Goal: Communication & Community: Share content

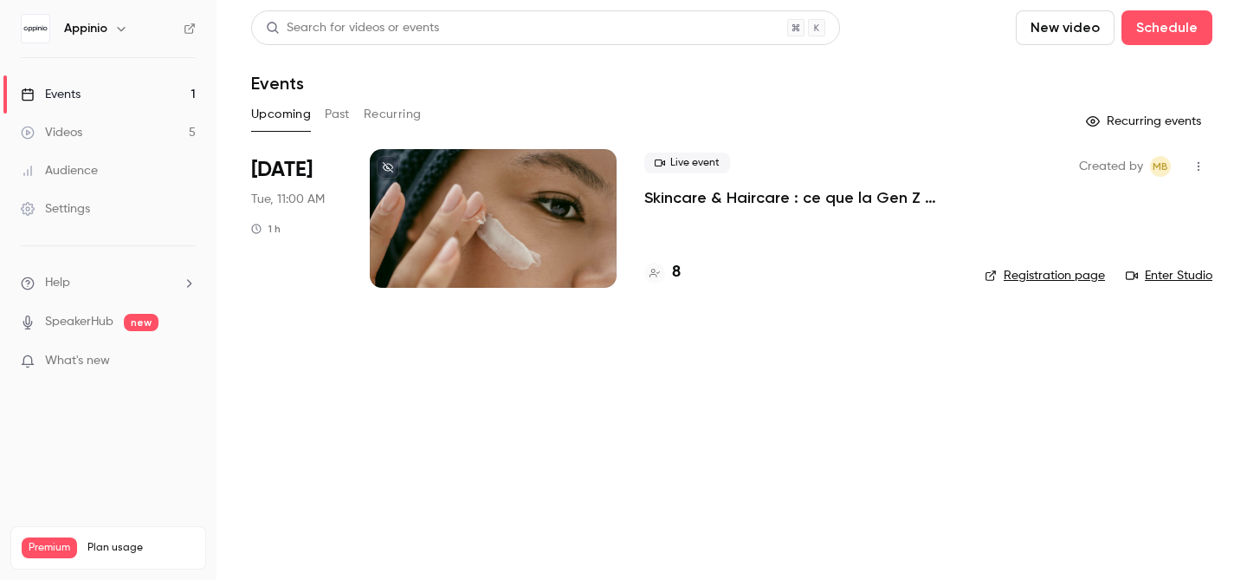
click at [121, 31] on icon "button" at bounding box center [121, 29] width 14 height 14
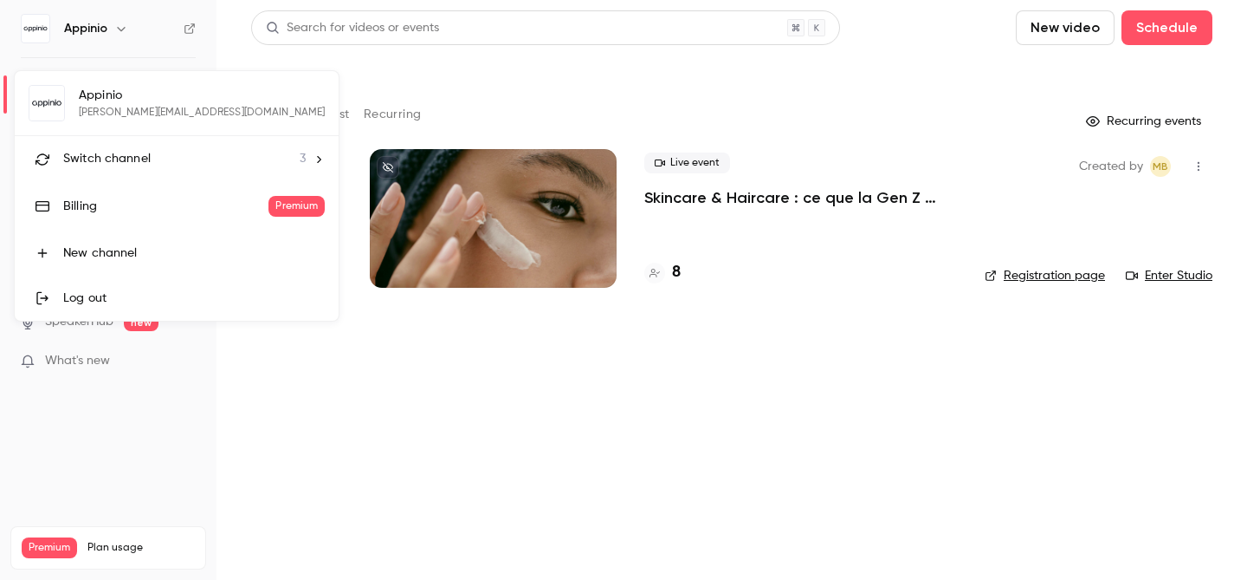
click at [318, 159] on icon at bounding box center [320, 158] width 4 height 7
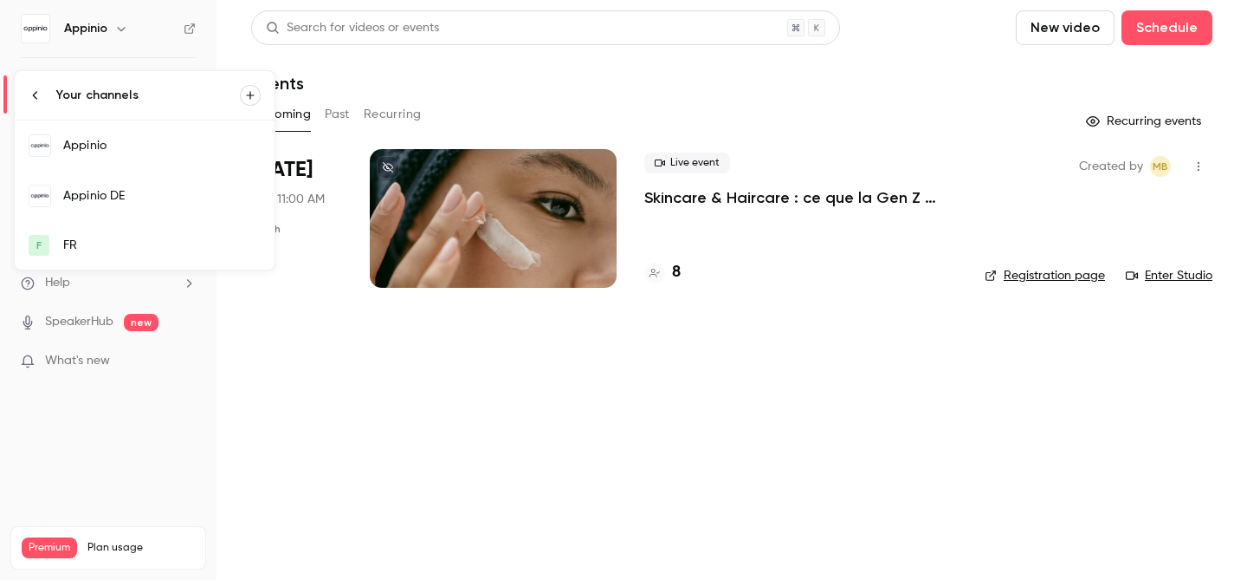
click at [132, 193] on div "Appinio DE" at bounding box center [161, 195] width 197 height 17
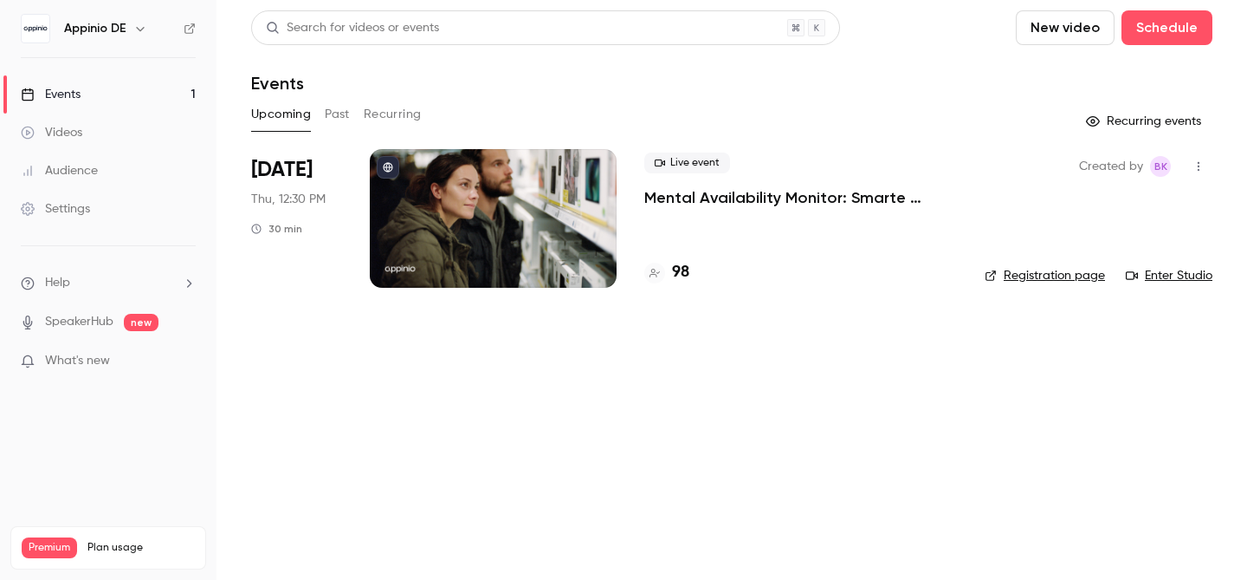
click at [1182, 278] on link "Enter Studio" at bounding box center [1169, 275] width 87 height 17
click at [1046, 278] on link "Registration page" at bounding box center [1045, 275] width 120 height 17
click at [1057, 276] on link "Registration page" at bounding box center [1045, 275] width 120 height 17
click at [1191, 276] on link "Enter Studio" at bounding box center [1169, 275] width 87 height 17
click at [760, 195] on p "Mental Availability Monitor: Smarte Insights nutzen, um deine Marke effizient z…" at bounding box center [800, 197] width 313 height 21
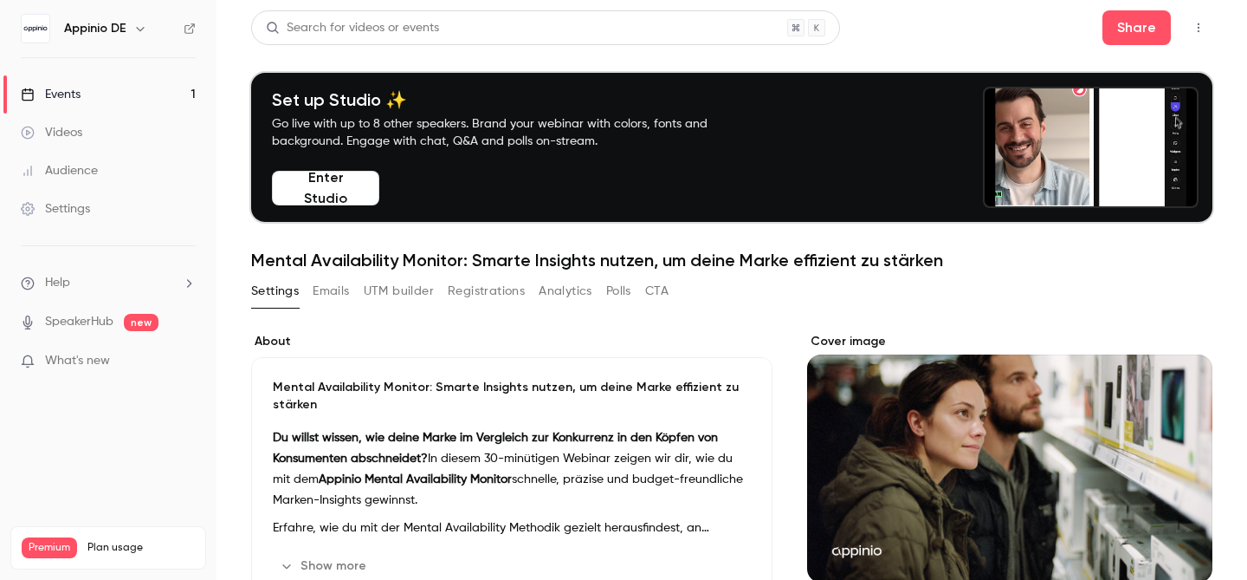
click at [497, 293] on button "Registrations" at bounding box center [486, 291] width 77 height 28
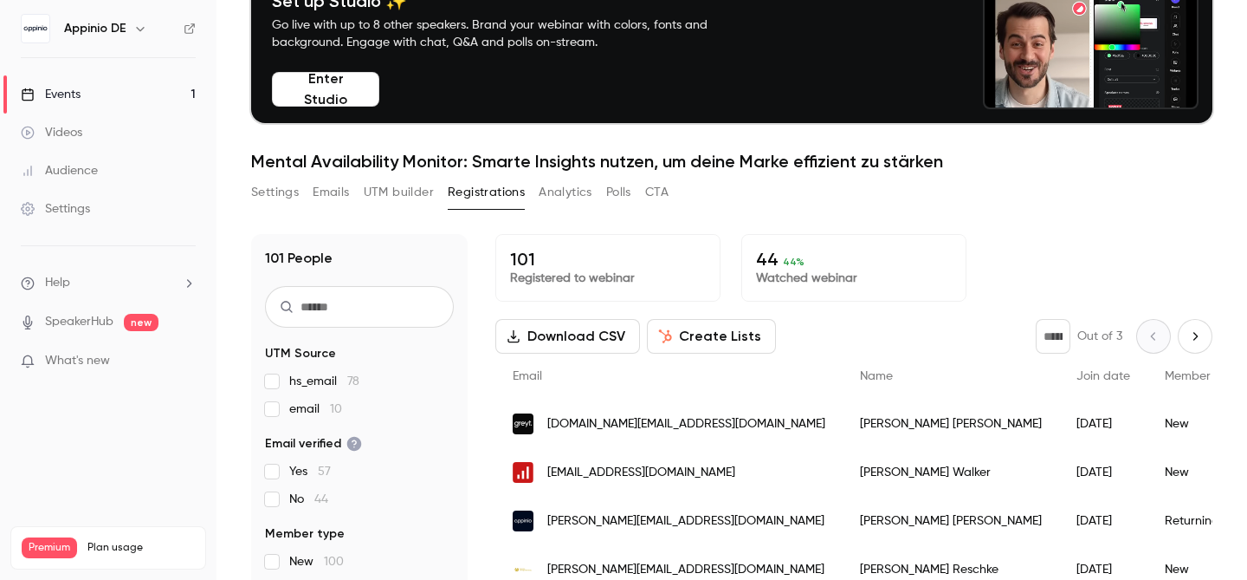
scroll to position [170, 0]
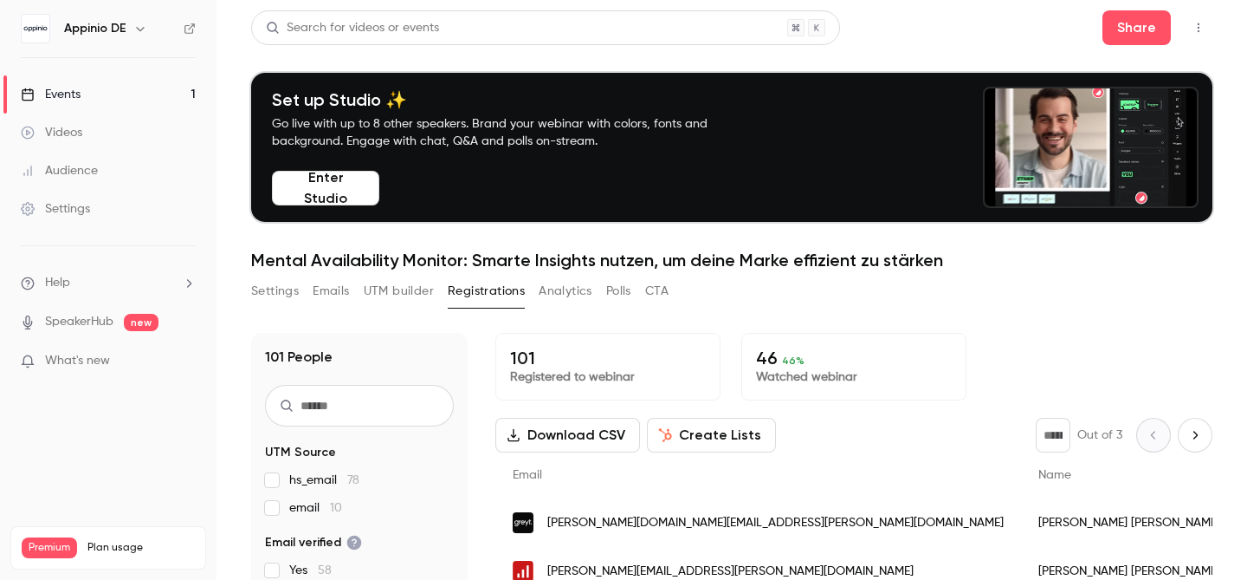
click at [338, 295] on button "Emails" at bounding box center [331, 291] width 36 height 28
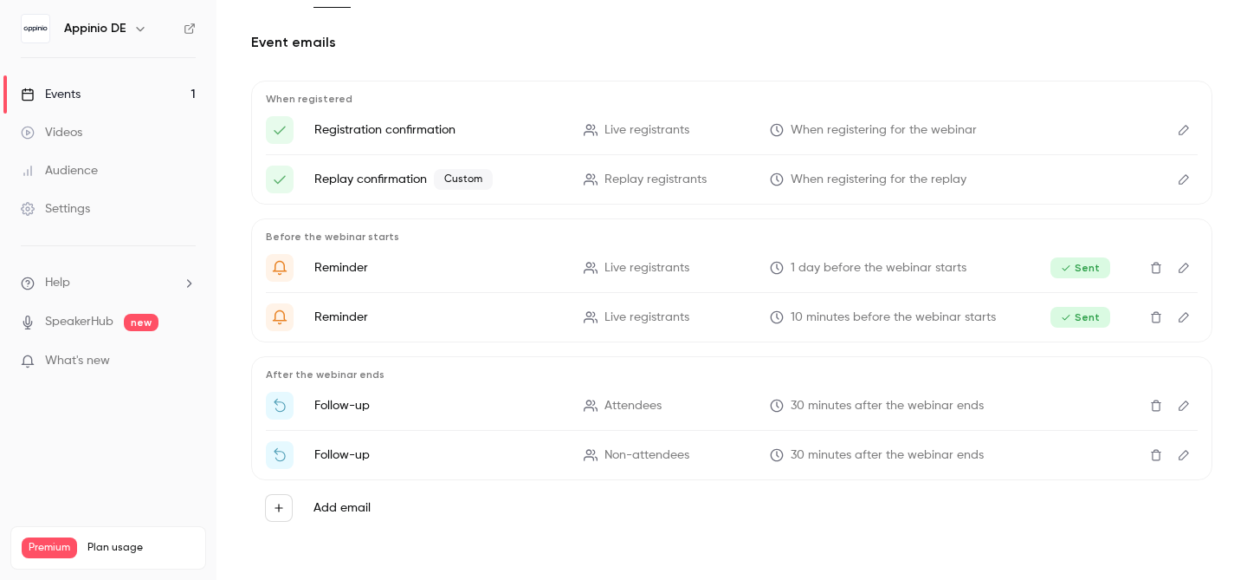
scroll to position [301, 0]
click at [1177, 405] on icon "Edit" at bounding box center [1184, 404] width 14 height 12
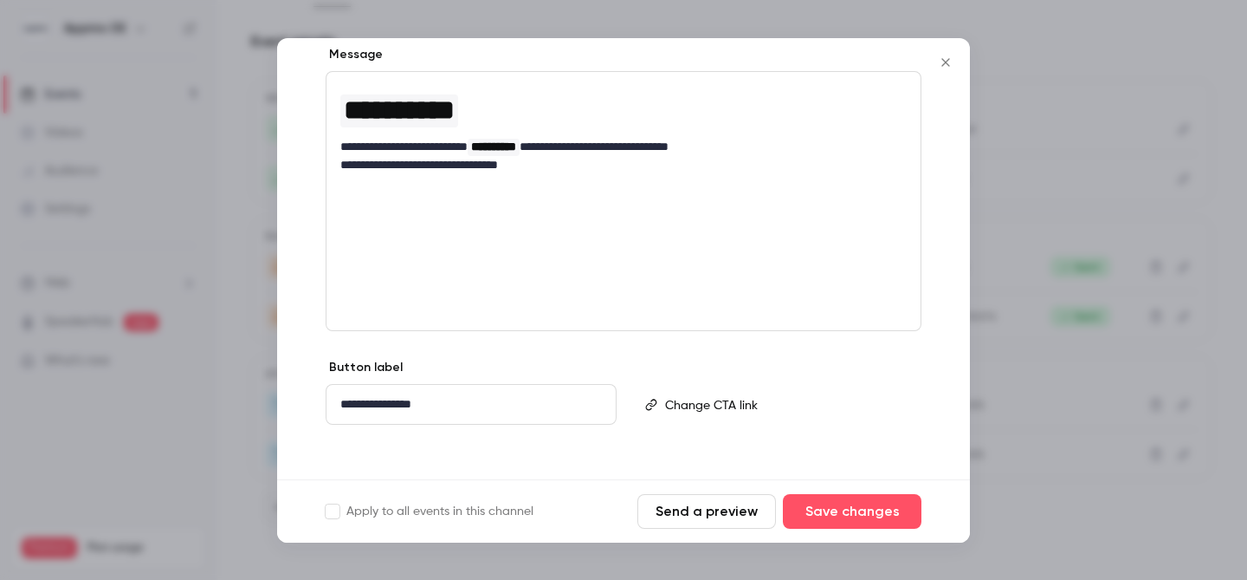
scroll to position [288, 0]
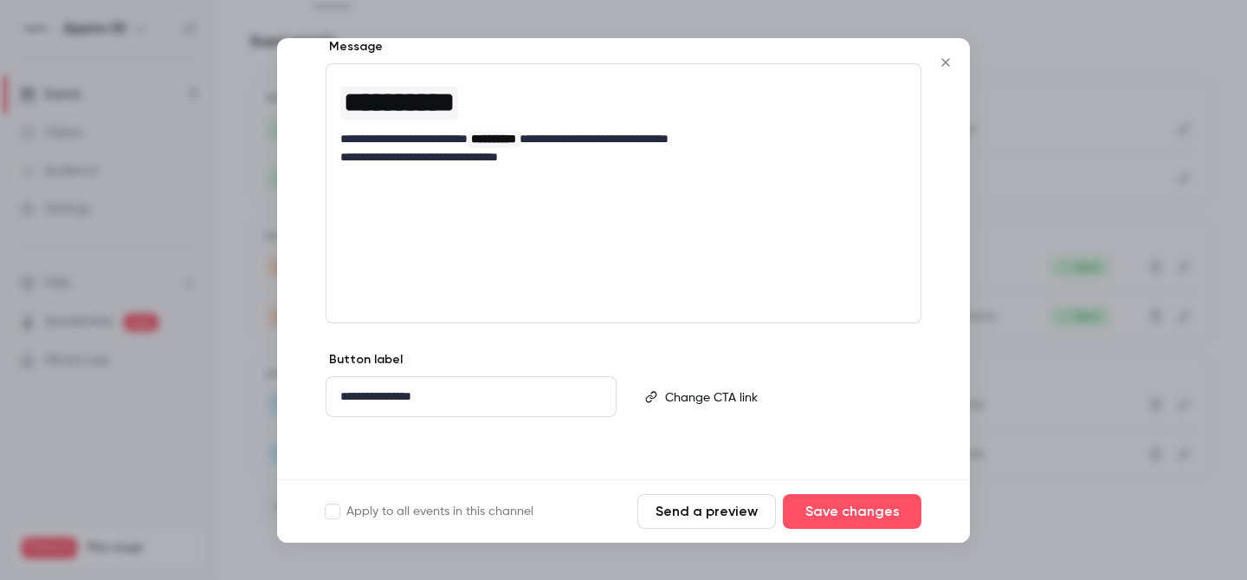
click at [699, 511] on button "Send a preview" at bounding box center [707, 511] width 139 height 35
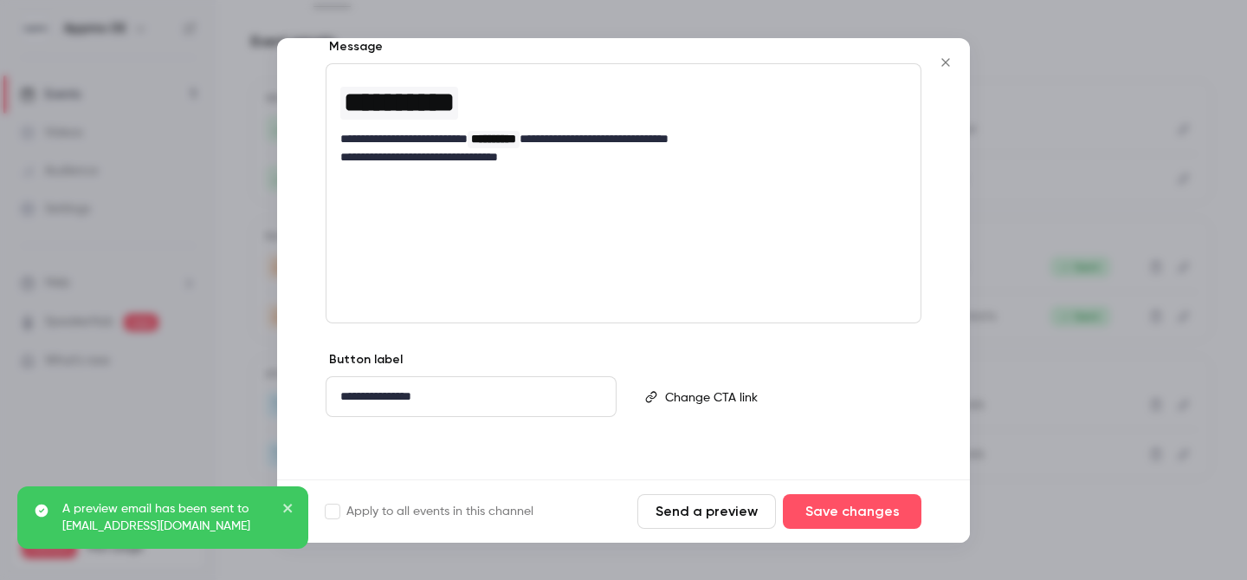
click at [949, 62] on icon "Close" at bounding box center [946, 62] width 21 height 14
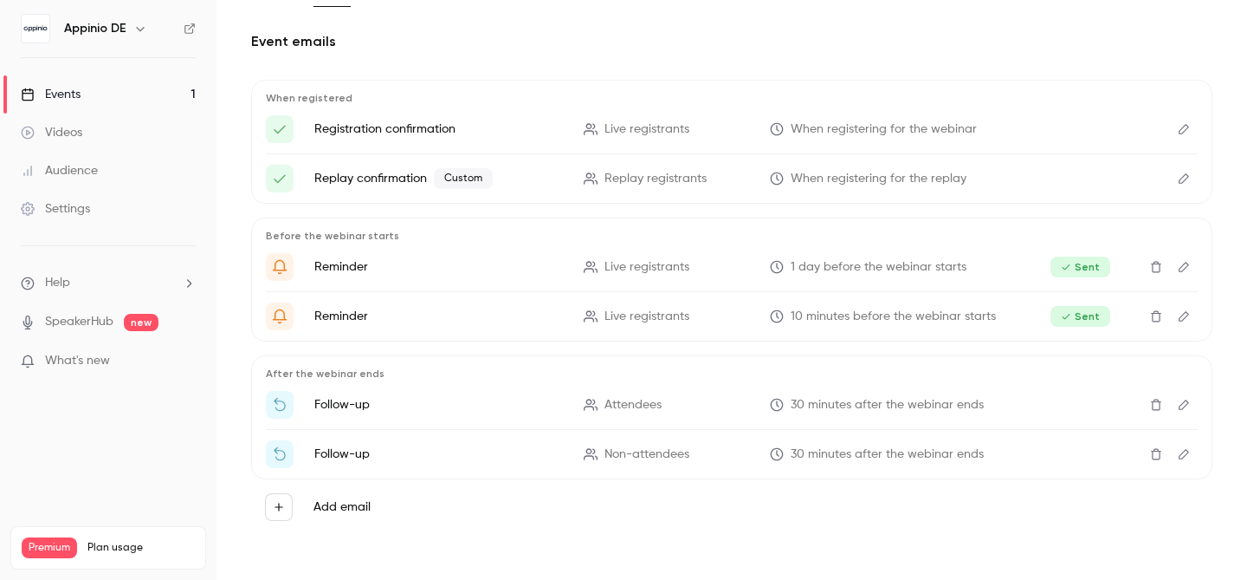
click at [1177, 406] on icon "Edit" at bounding box center [1184, 404] width 14 height 12
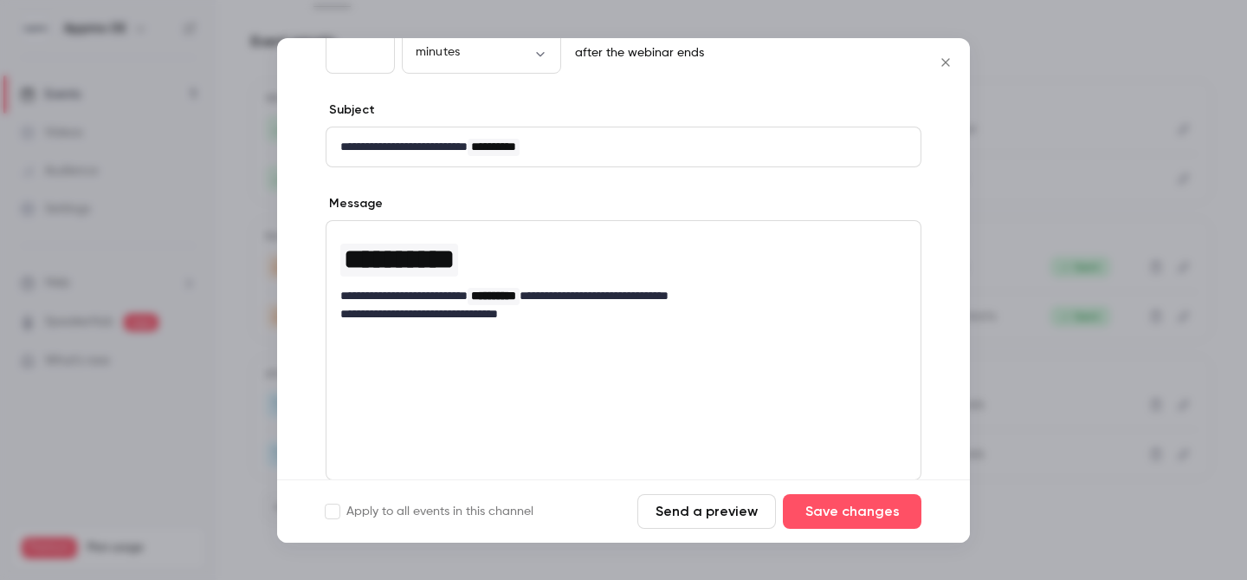
scroll to position [133, 0]
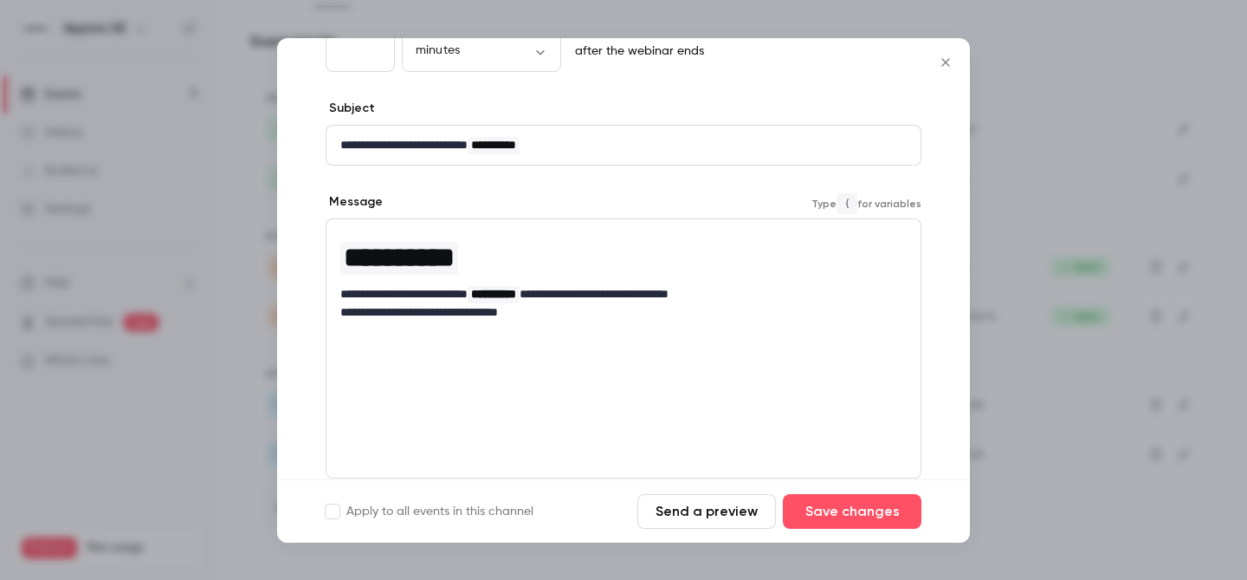
click at [567, 318] on p "**********" at bounding box center [617, 312] width 554 height 18
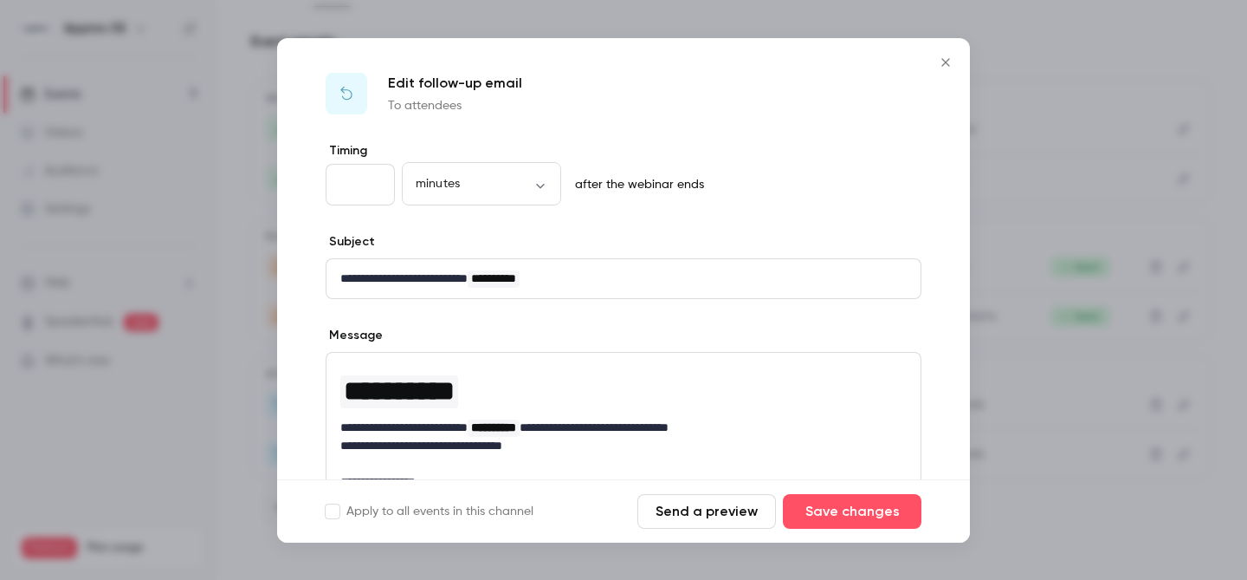
drag, startPoint x: 359, startPoint y: 185, endPoint x: 308, endPoint y: 185, distance: 51.1
click at [308, 185] on div "**********" at bounding box center [623, 454] width 693 height 625
type input "*"
type input "**"
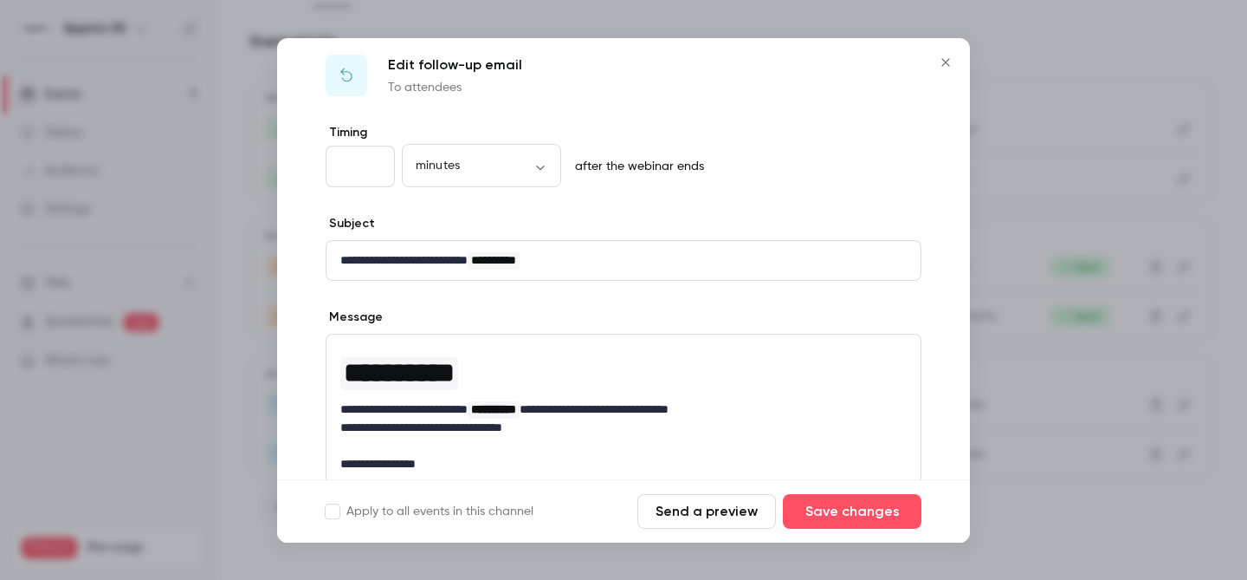
scroll to position [288, 0]
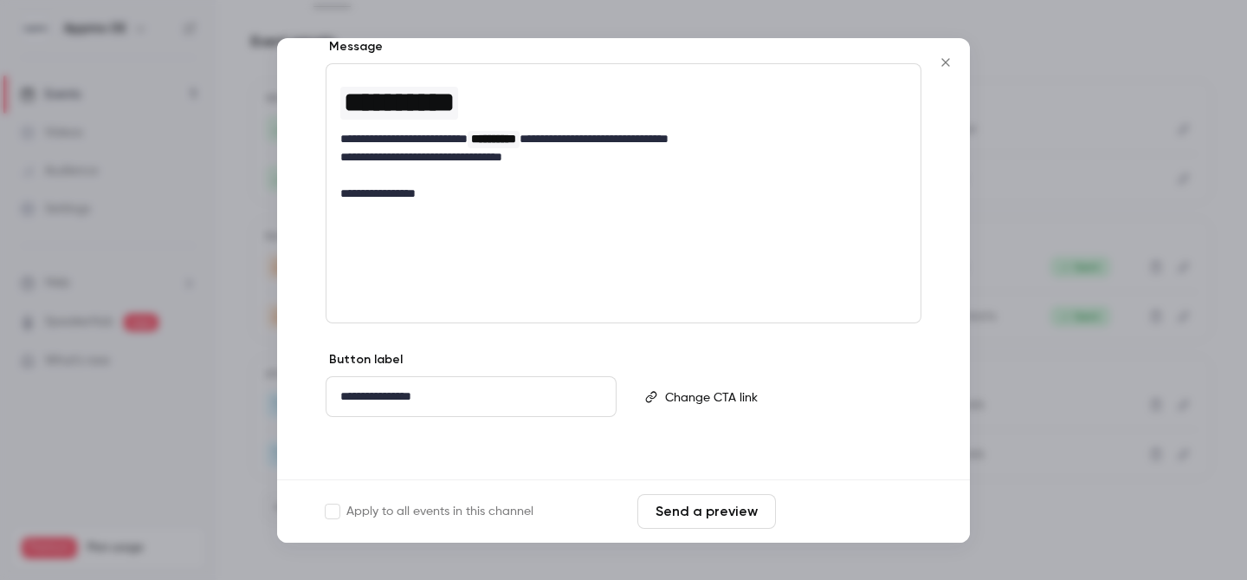
click at [872, 512] on button "Save changes" at bounding box center [852, 511] width 139 height 35
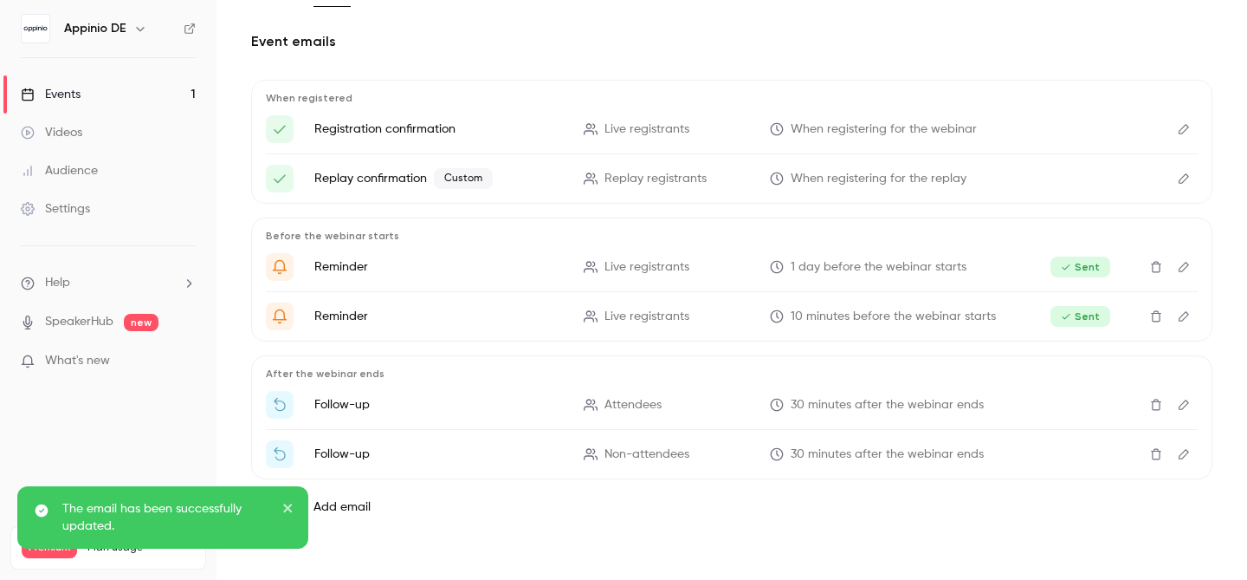
click at [1179, 452] on icon "Edit" at bounding box center [1184, 454] width 10 height 10
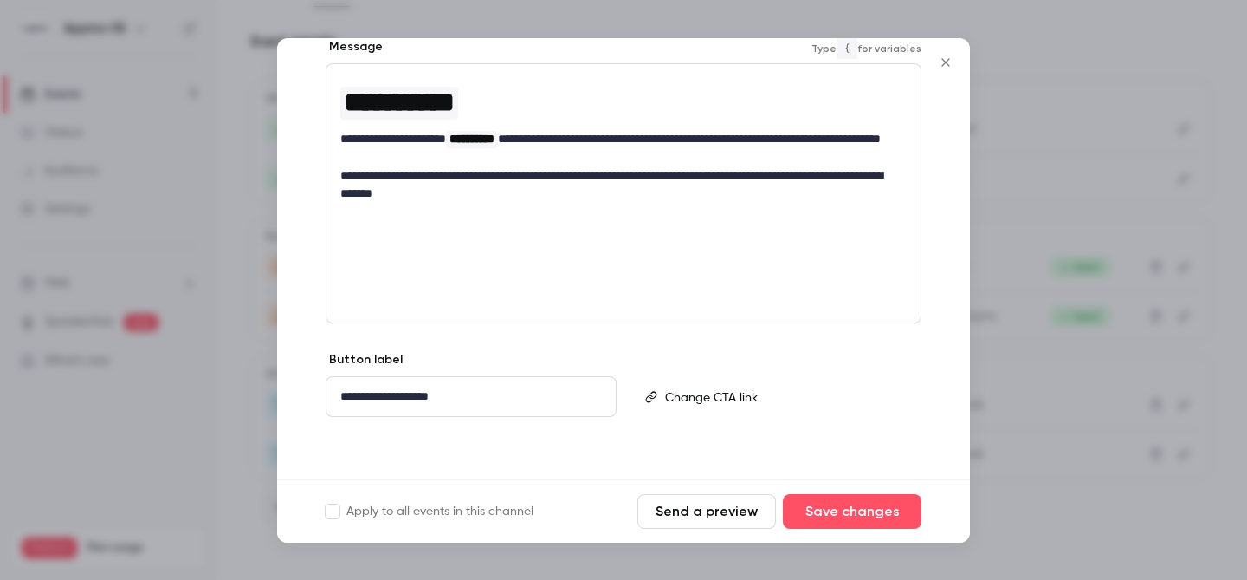
click at [468, 160] on p "**********" at bounding box center [617, 148] width 554 height 36
click at [612, 178] on p "**********" at bounding box center [617, 184] width 554 height 36
click at [580, 195] on p "**********" at bounding box center [617, 184] width 554 height 36
click at [399, 243] on div "**********" at bounding box center [624, 193] width 596 height 260
click at [388, 234] on div "**********" at bounding box center [624, 193] width 596 height 260
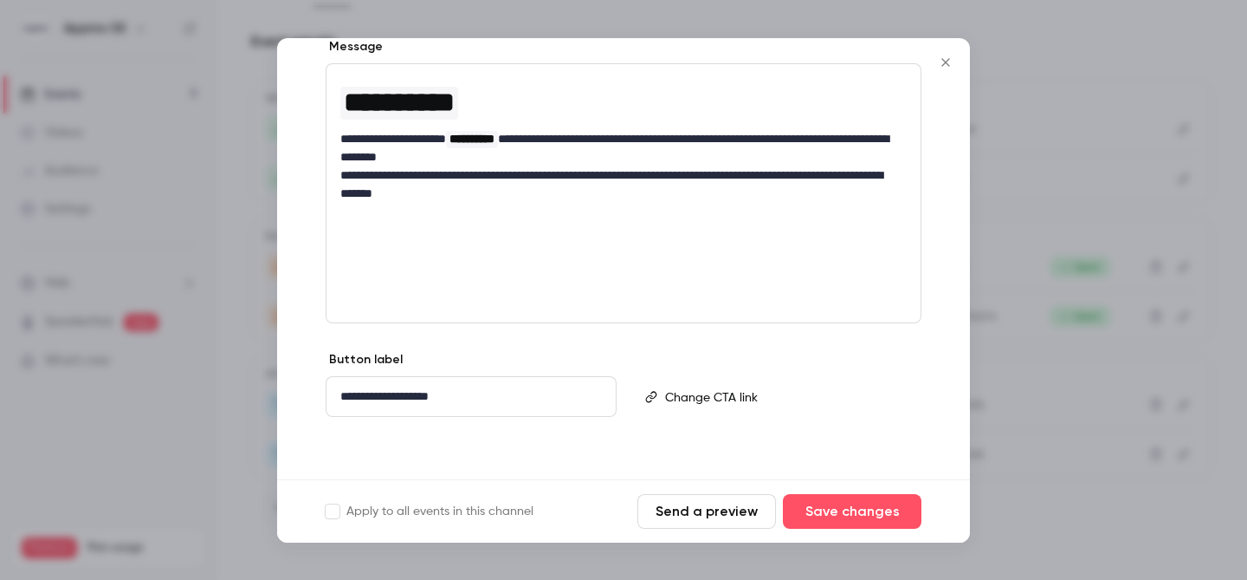
click at [605, 198] on p "**********" at bounding box center [617, 184] width 554 height 36
click at [867, 509] on button "Save changes" at bounding box center [852, 511] width 139 height 35
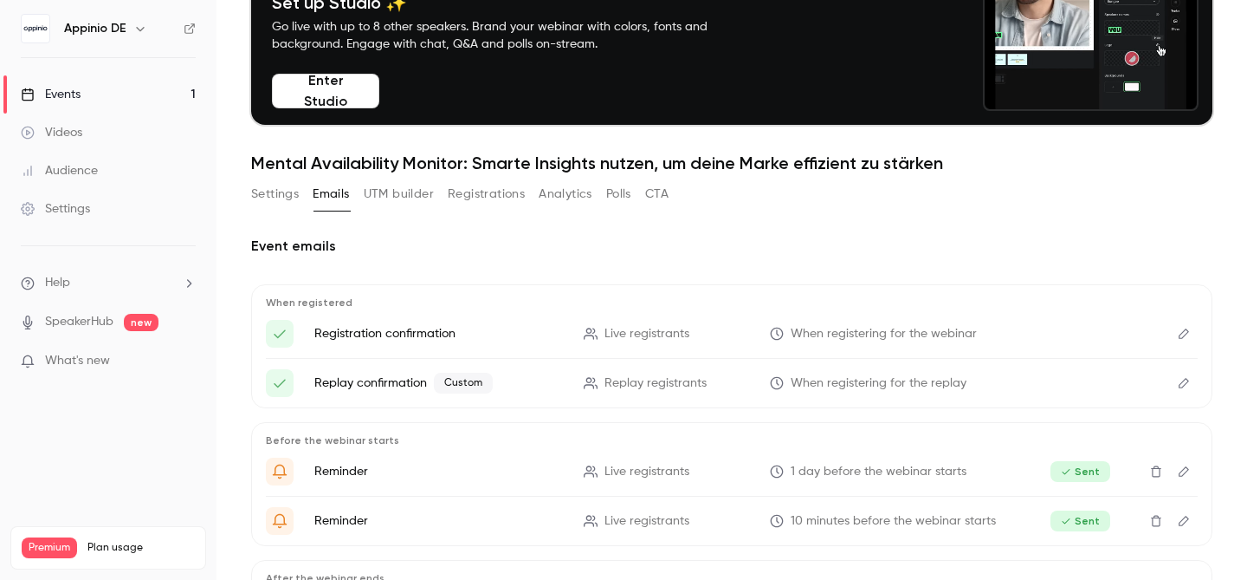
scroll to position [0, 0]
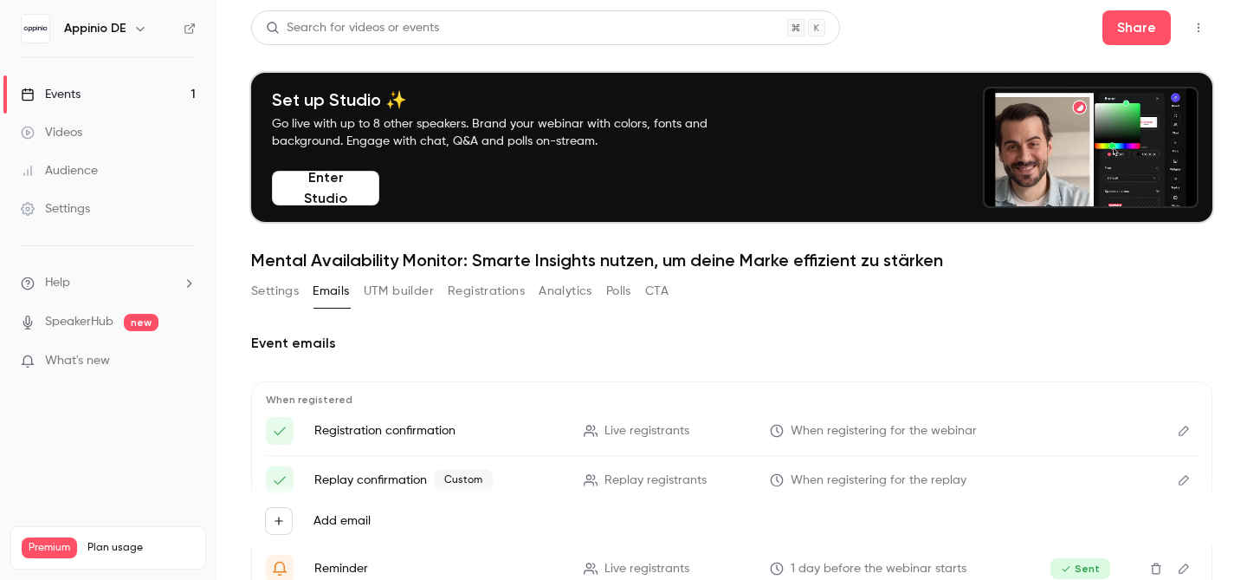
click at [480, 295] on button "Registrations" at bounding box center [486, 291] width 77 height 28
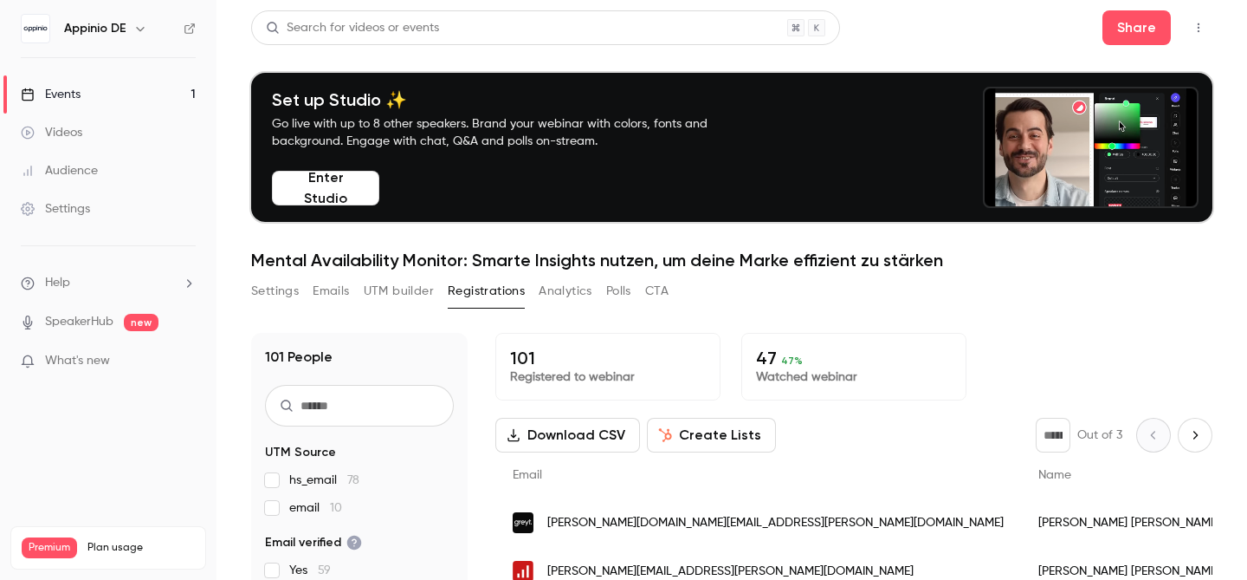
click at [566, 296] on button "Analytics" at bounding box center [566, 291] width 54 height 28
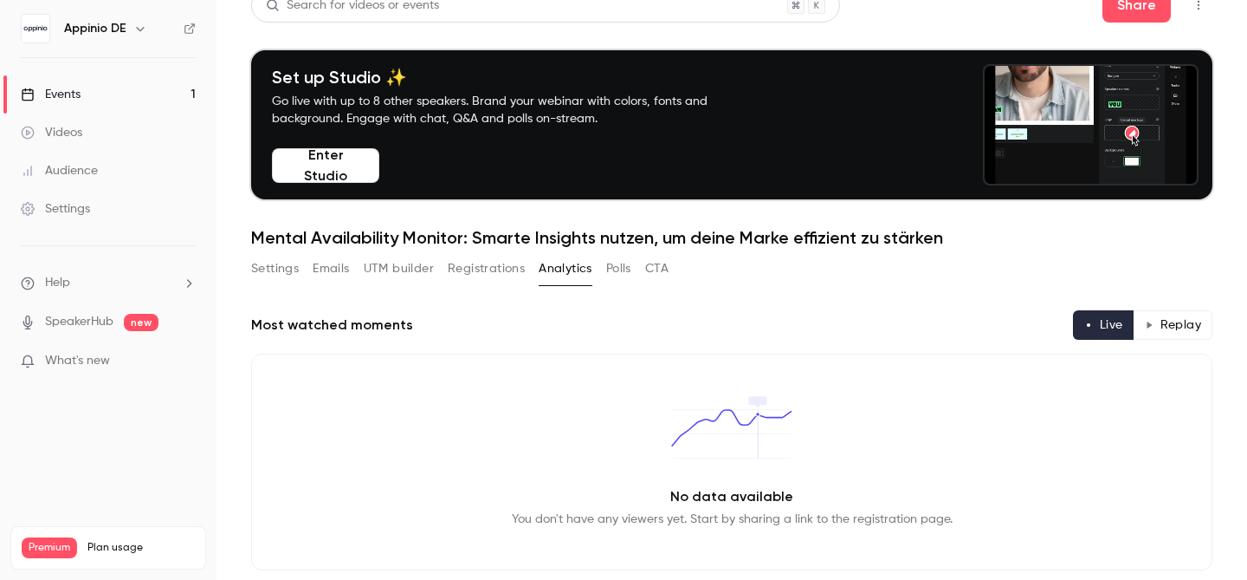
scroll to position [11, 0]
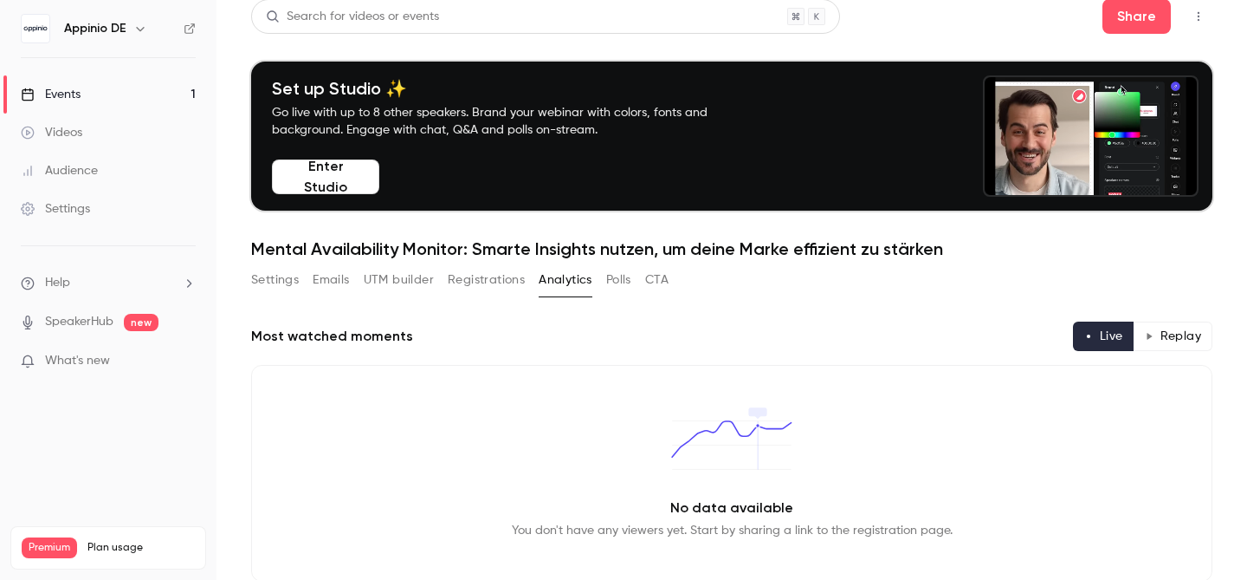
click at [624, 279] on button "Polls" at bounding box center [618, 280] width 25 height 28
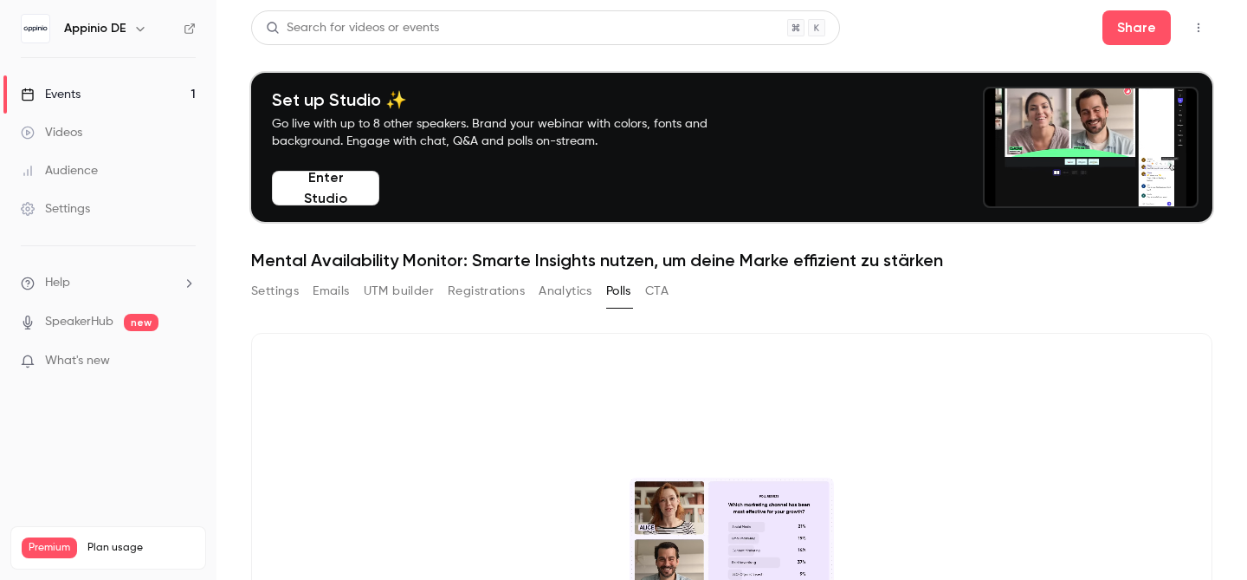
click at [664, 293] on button "CTA" at bounding box center [656, 291] width 23 height 28
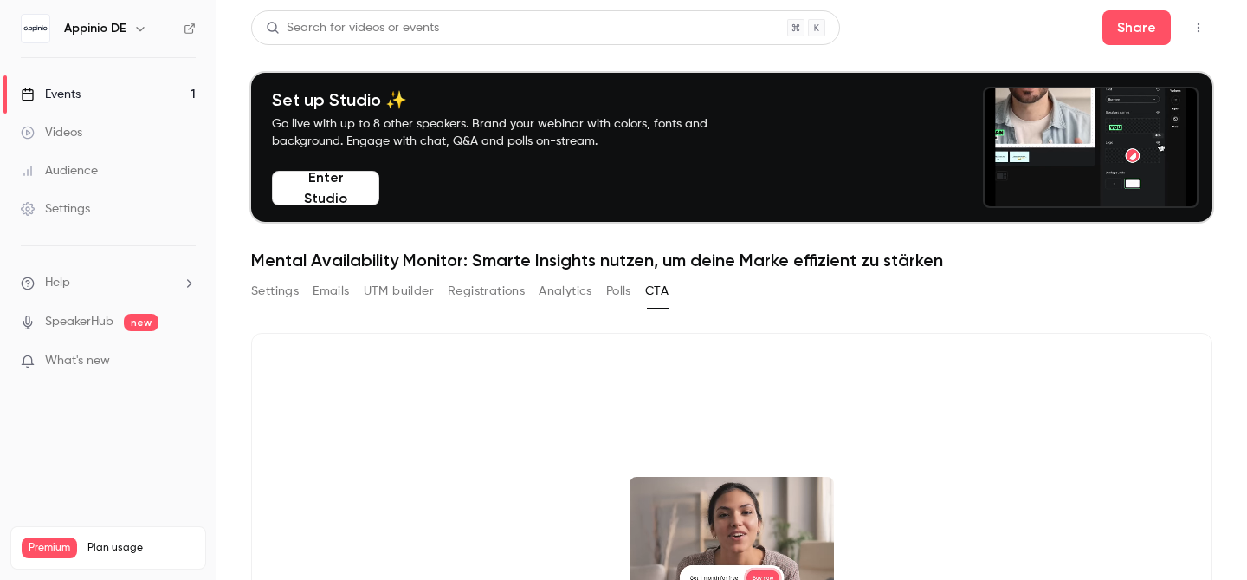
click at [487, 289] on button "Registrations" at bounding box center [486, 291] width 77 height 28
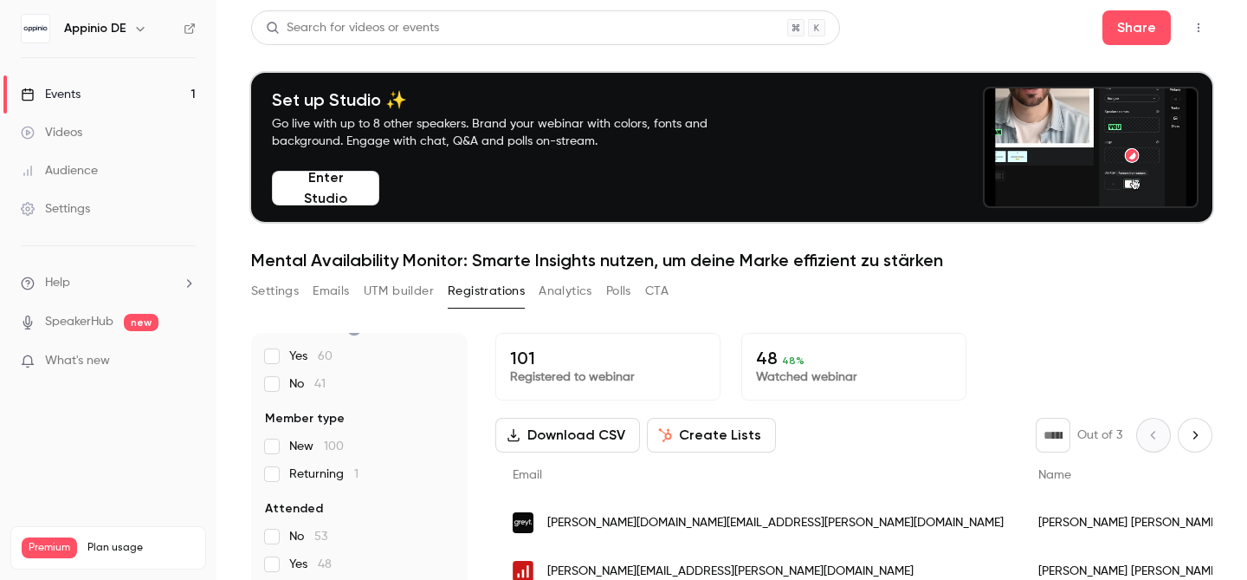
click at [548, 288] on button "Analytics" at bounding box center [566, 291] width 54 height 28
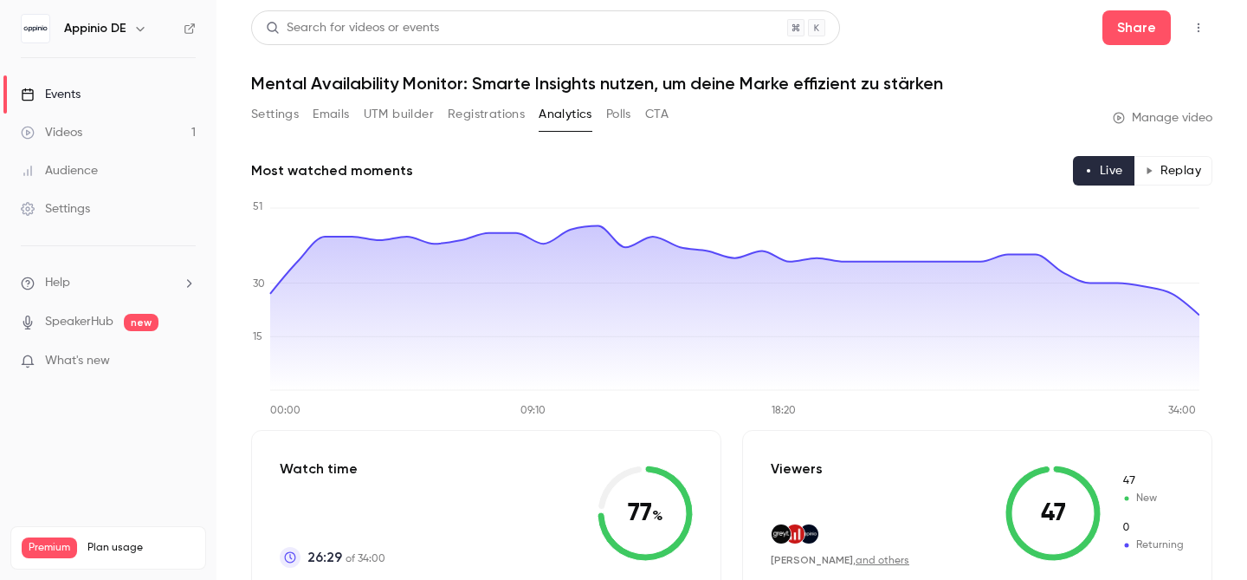
click at [1171, 172] on button "Replay" at bounding box center [1173, 170] width 79 height 29
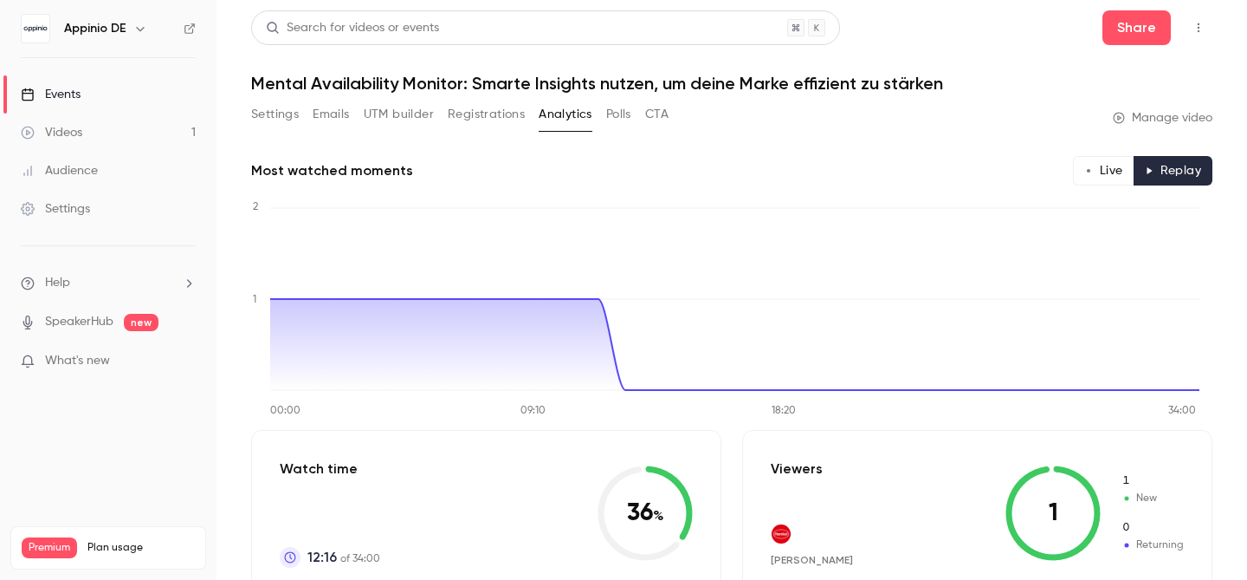
click at [324, 117] on button "Emails" at bounding box center [331, 114] width 36 height 28
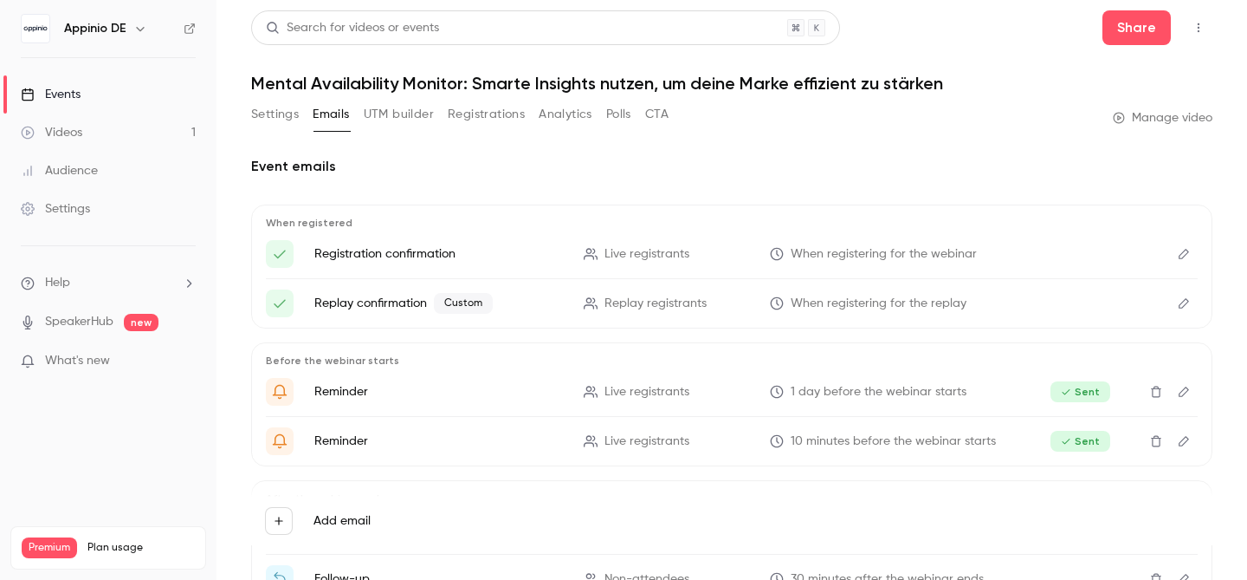
click at [1159, 121] on link "Manage video" at bounding box center [1163, 117] width 100 height 17
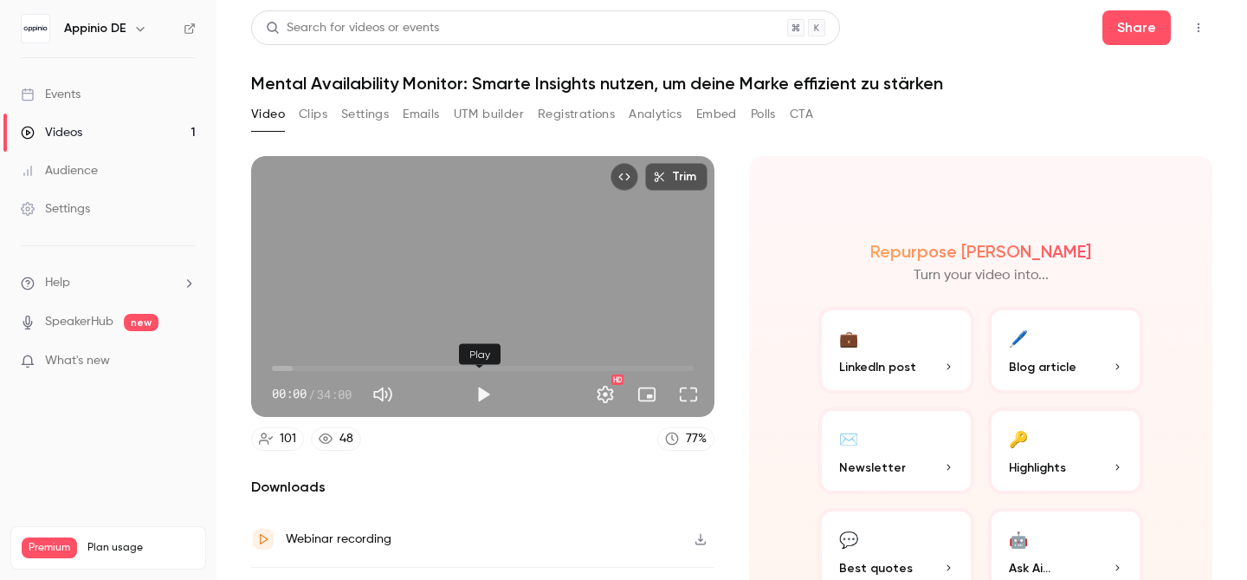
click at [483, 390] on button "Play" at bounding box center [483, 394] width 35 height 35
click at [482, 392] on button "Pause" at bounding box center [483, 394] width 35 height 35
type input "**"
click at [1136, 32] on button "Share" at bounding box center [1137, 27] width 68 height 35
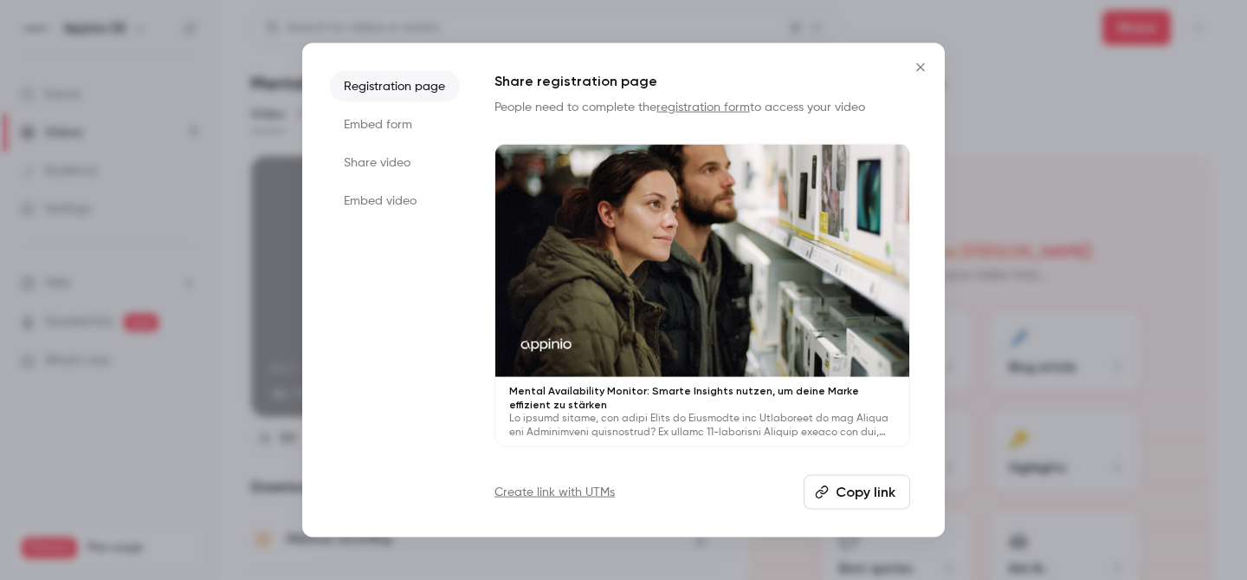
click at [394, 164] on li "Share video" at bounding box center [395, 161] width 130 height 31
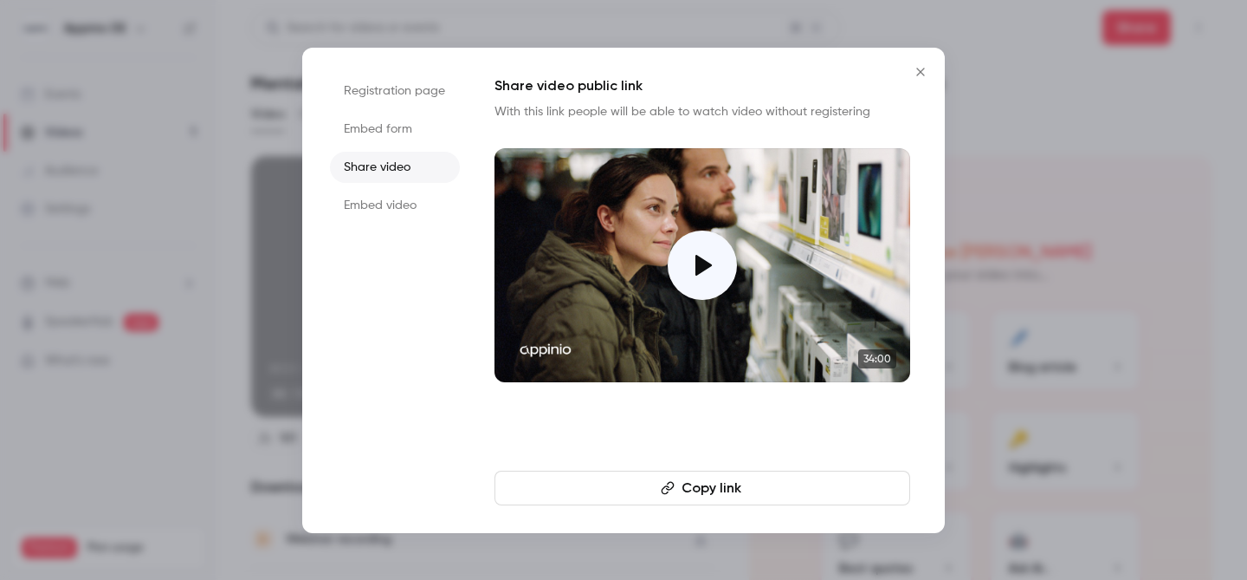
click at [721, 487] on button "Copy link" at bounding box center [703, 487] width 416 height 35
click at [921, 66] on icon "Close" at bounding box center [920, 72] width 21 height 14
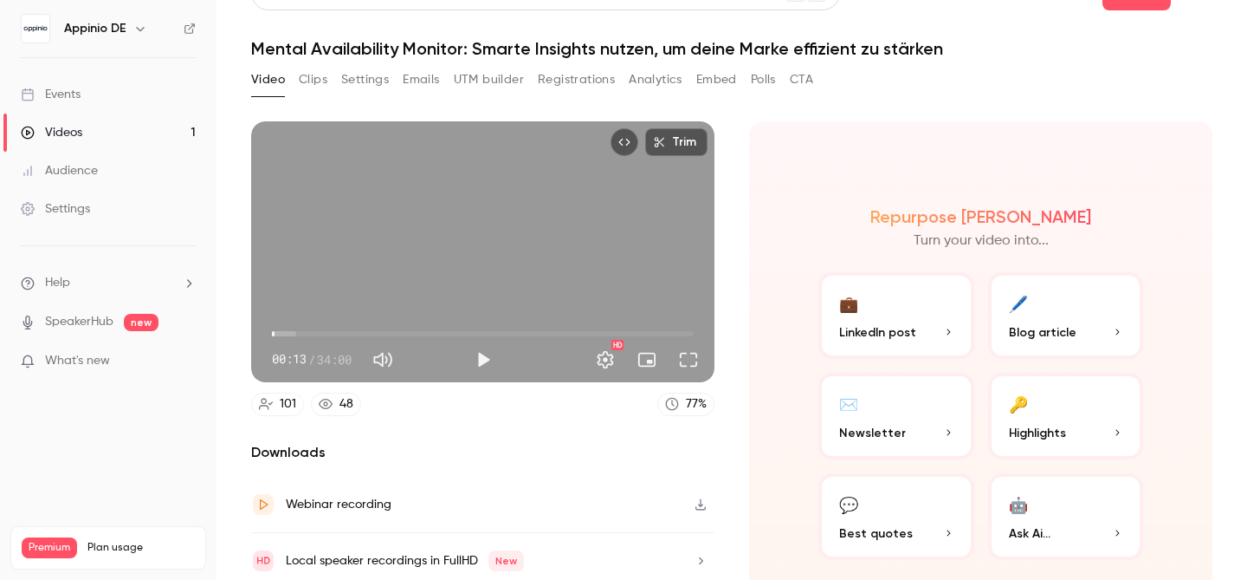
scroll to position [95, 0]
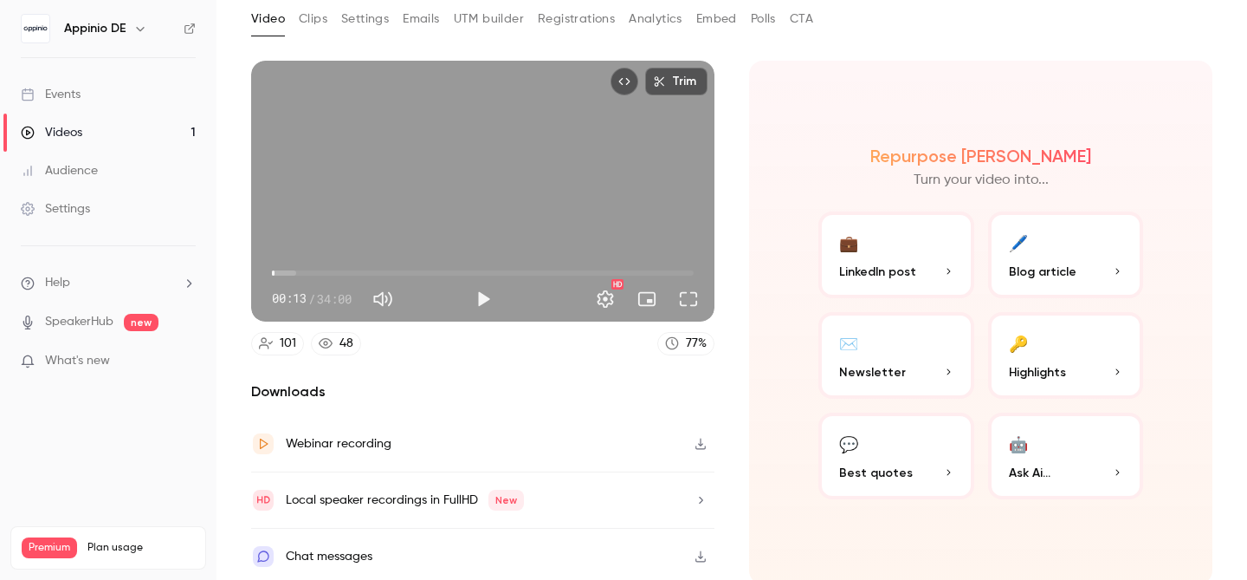
click at [896, 464] on span "Best quotes" at bounding box center [876, 472] width 74 height 18
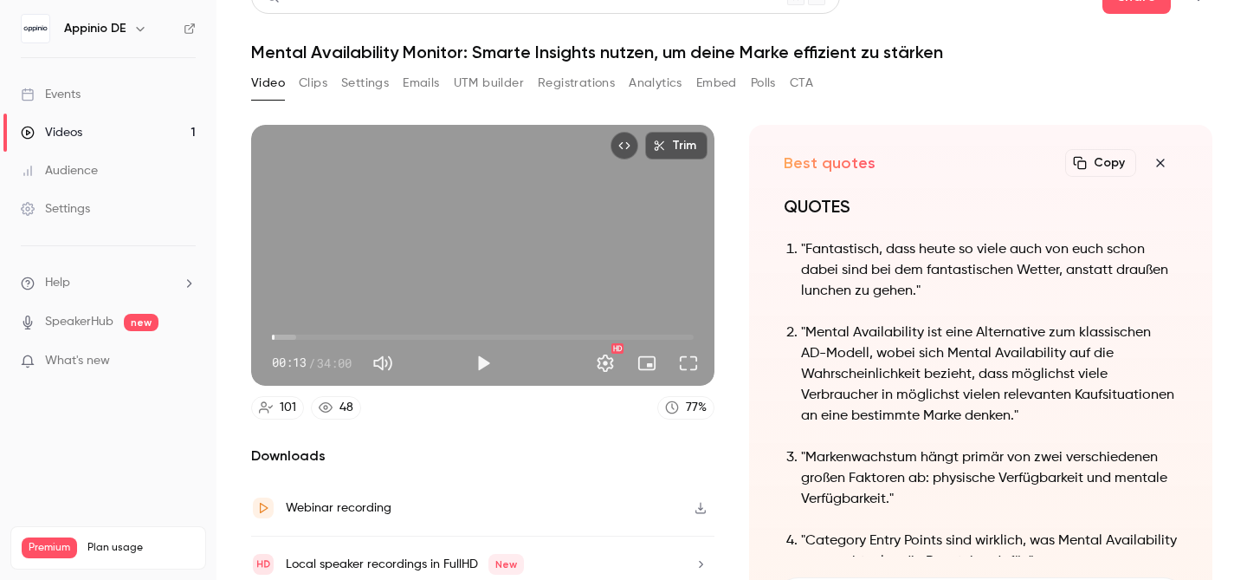
scroll to position [0, 0]
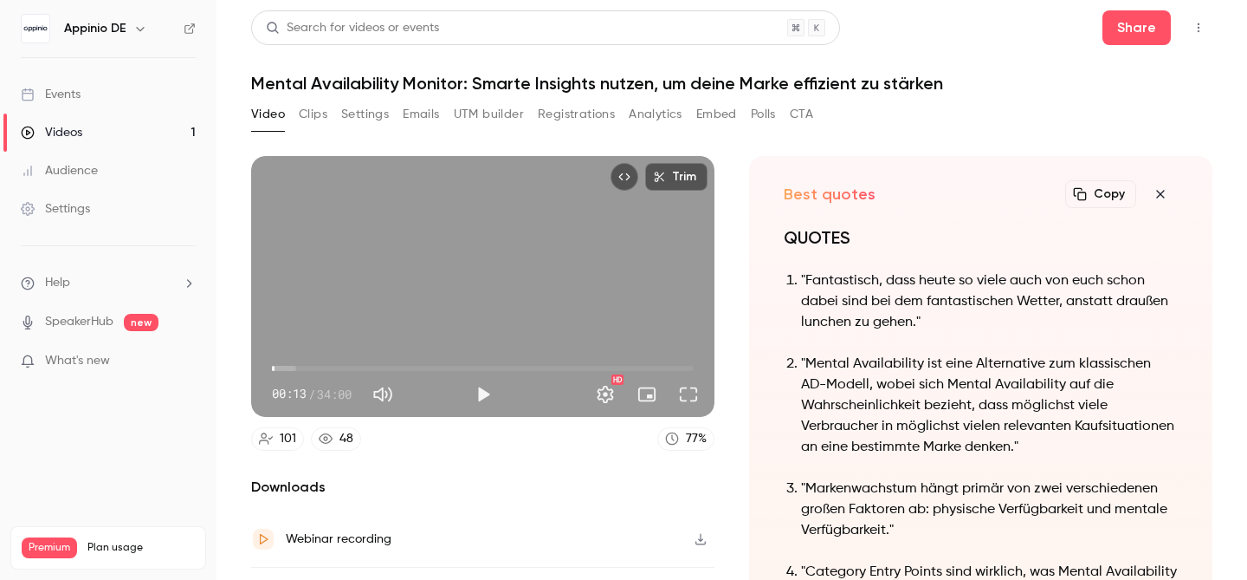
click at [1156, 195] on icon "button" at bounding box center [1160, 194] width 8 height 8
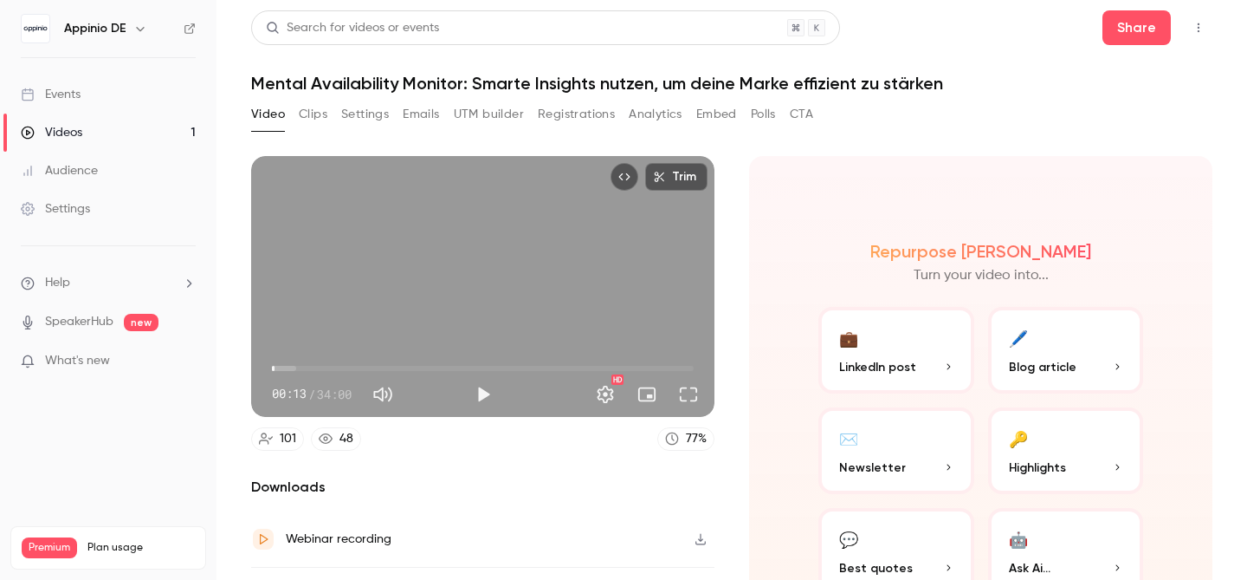
scroll to position [95, 0]
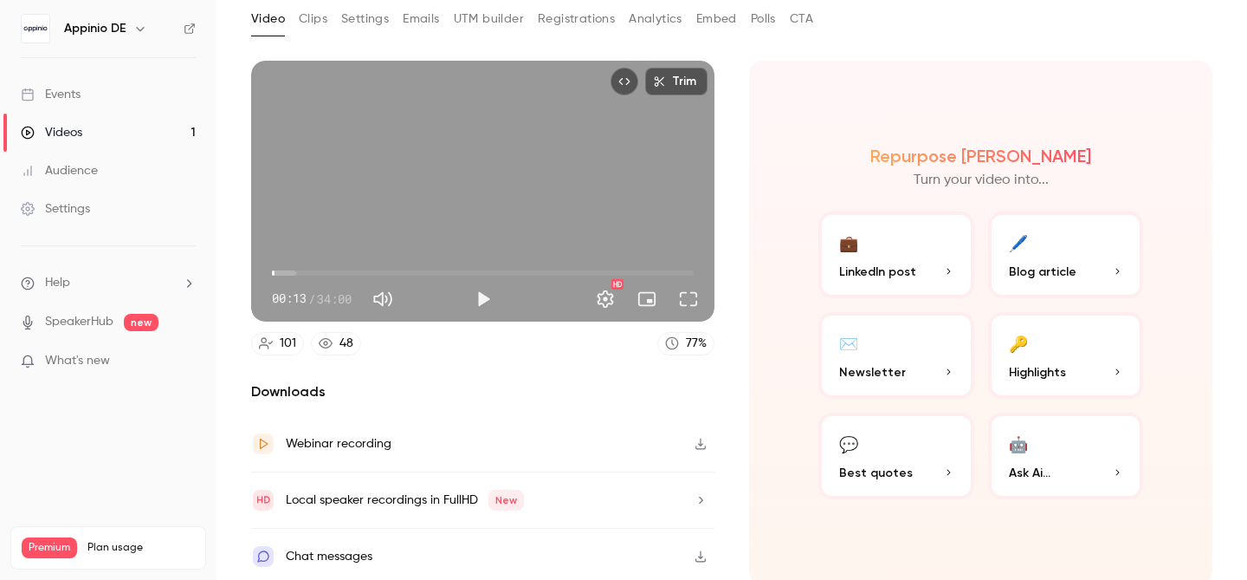
click at [1060, 353] on button "🔑 Highlights" at bounding box center [1066, 355] width 156 height 87
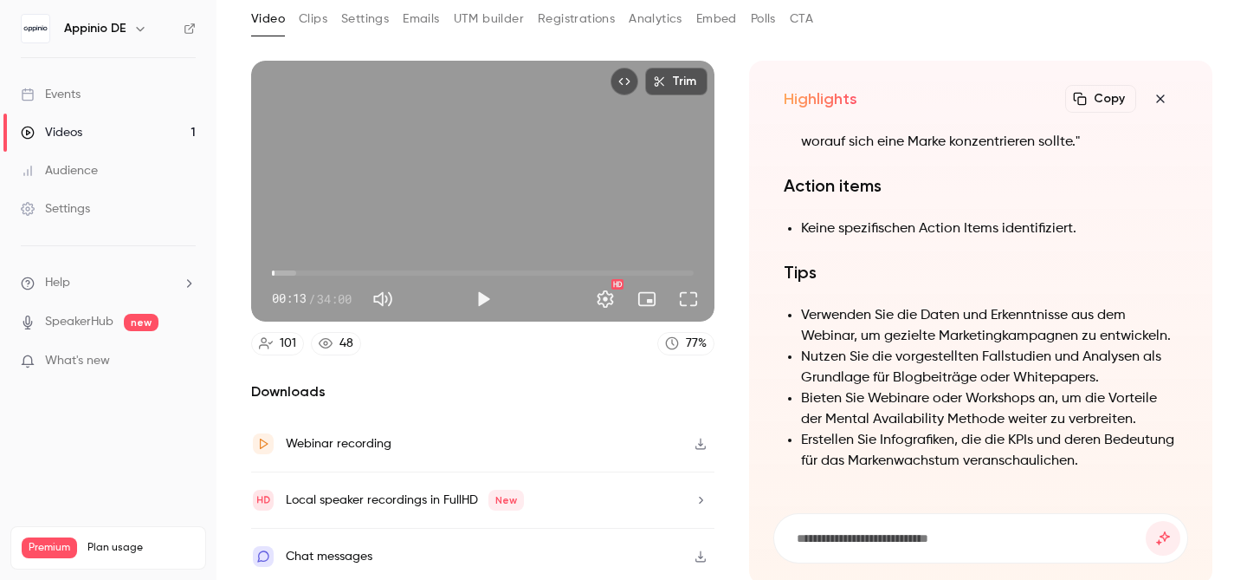
click at [1152, 95] on icon "button" at bounding box center [1160, 99] width 21 height 14
